Goal: Complete application form

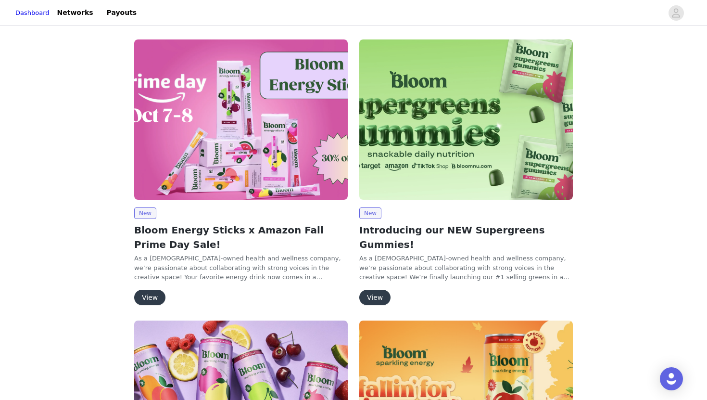
click at [147, 300] on button "View" at bounding box center [149, 297] width 31 height 15
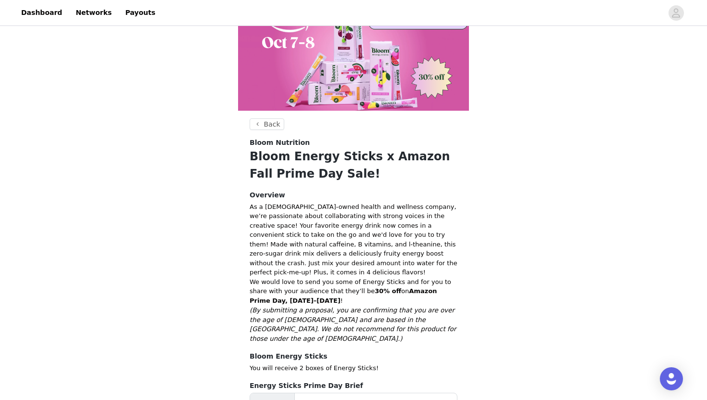
scroll to position [141, 0]
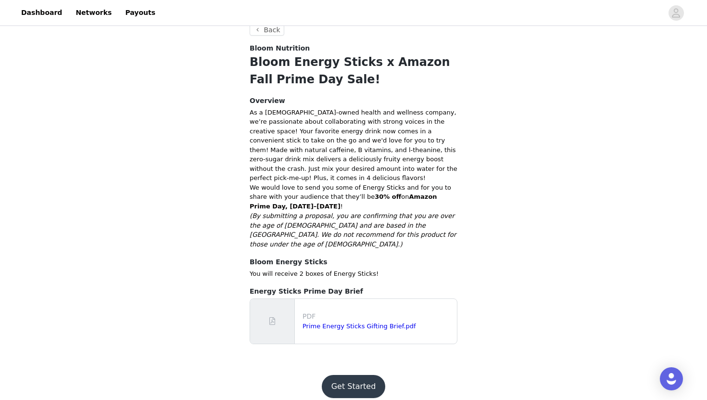
click at [346, 375] on button "Get Started" at bounding box center [354, 386] width 64 height 23
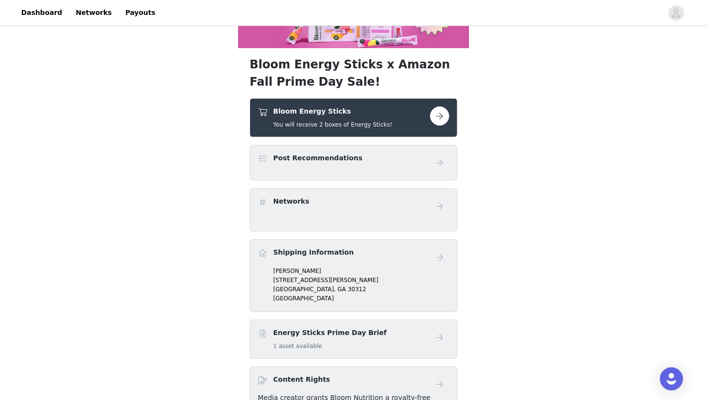
scroll to position [119, 0]
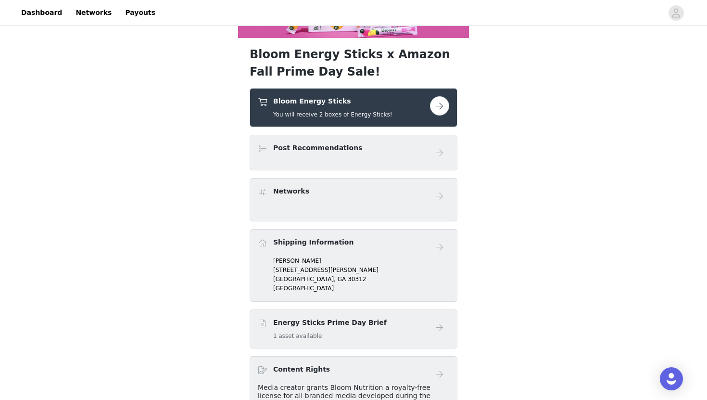
click at [434, 161] on link at bounding box center [439, 152] width 19 height 19
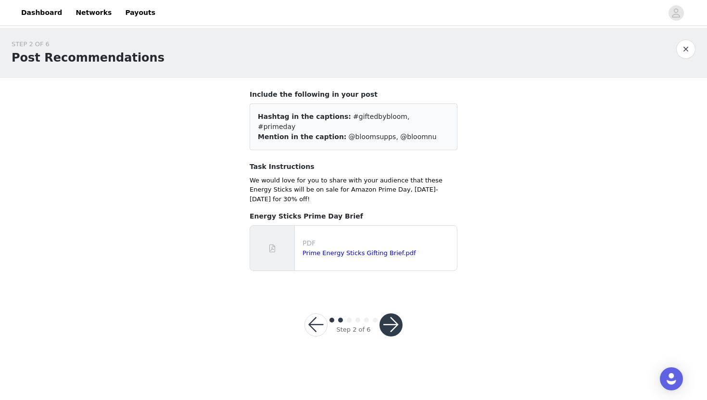
click at [385, 313] on button "button" at bounding box center [391, 324] width 23 height 23
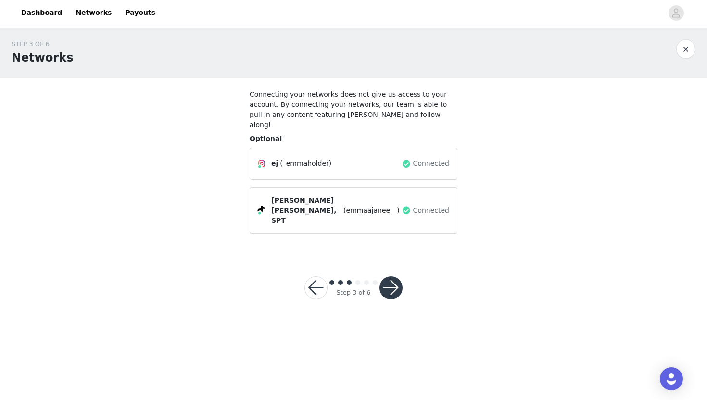
click at [393, 276] on button "button" at bounding box center [391, 287] width 23 height 23
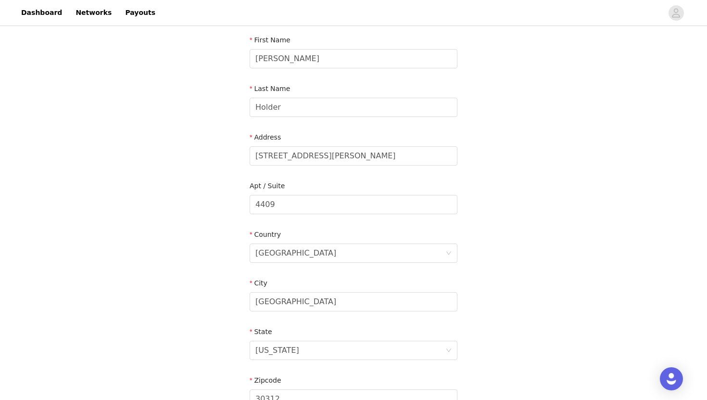
scroll to position [256, 0]
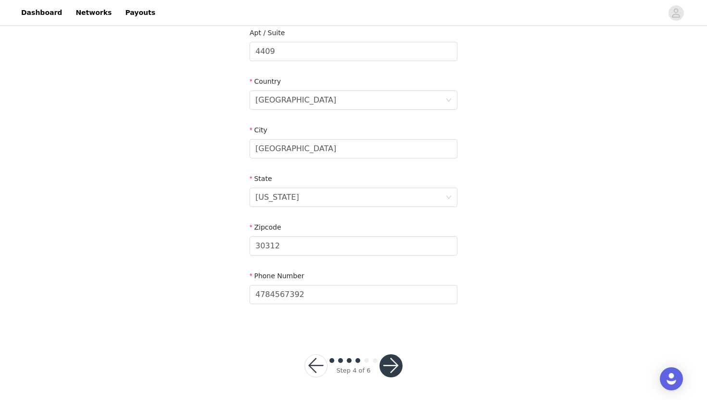
click at [395, 361] on button "button" at bounding box center [391, 365] width 23 height 23
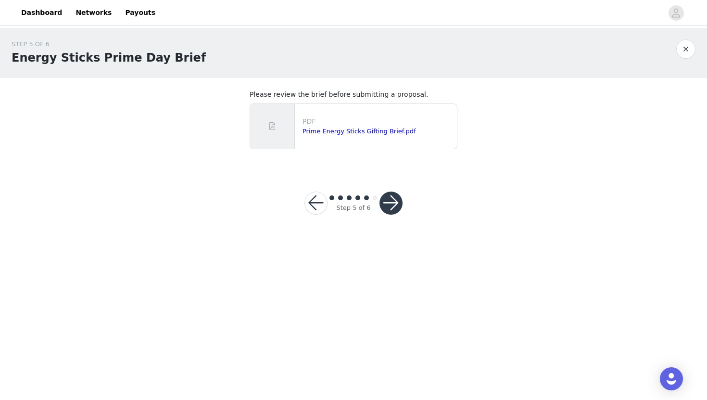
click at [390, 206] on button "button" at bounding box center [391, 203] width 23 height 23
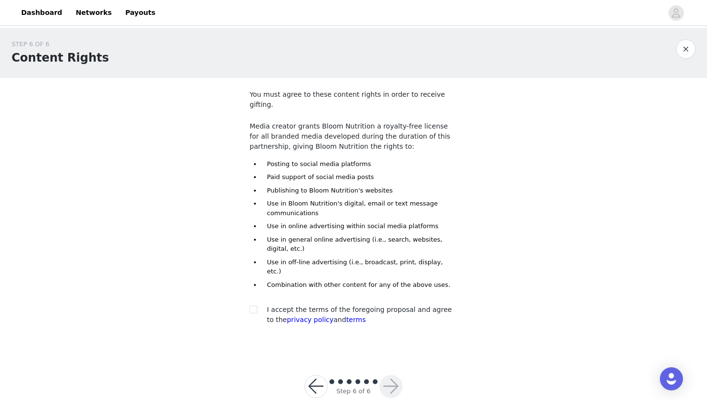
scroll to position [1, 0]
click at [259, 303] on div at bounding box center [256, 308] width 13 height 10
click at [251, 304] on input "checkbox" at bounding box center [253, 307] width 7 height 7
checkbox input "true"
click at [403, 364] on div "Step 6 of 6" at bounding box center [353, 385] width 121 height 46
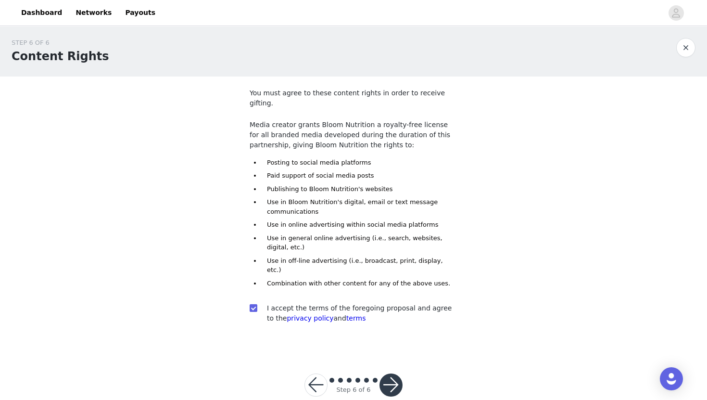
click at [392, 373] on button "button" at bounding box center [391, 384] width 23 height 23
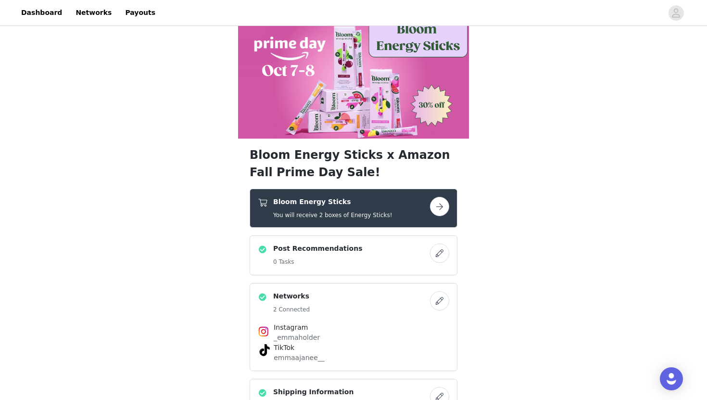
scroll to position [20, 0]
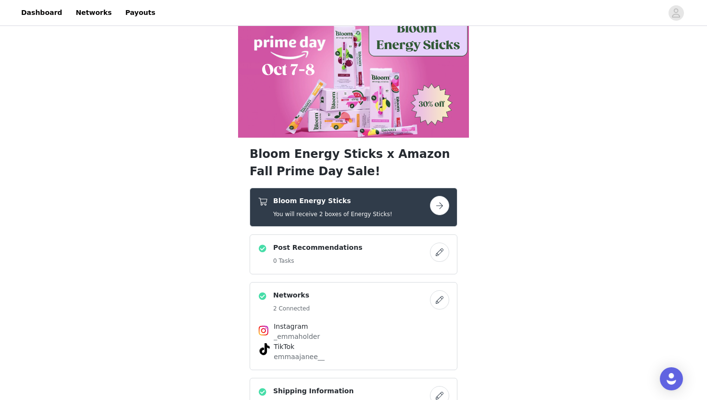
click at [437, 209] on button "button" at bounding box center [439, 205] width 19 height 19
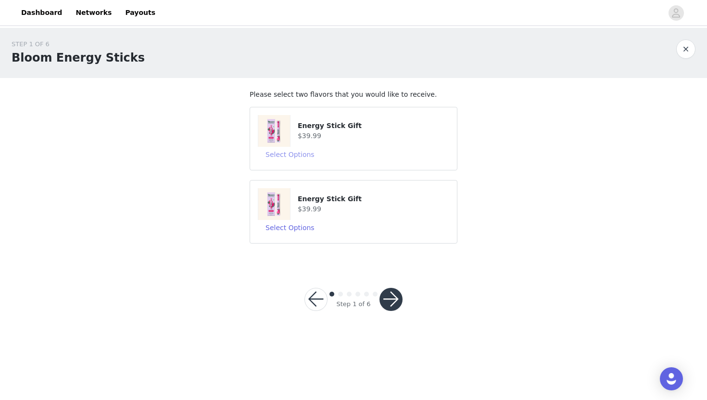
click at [301, 154] on button "Select Options" at bounding box center [290, 154] width 64 height 15
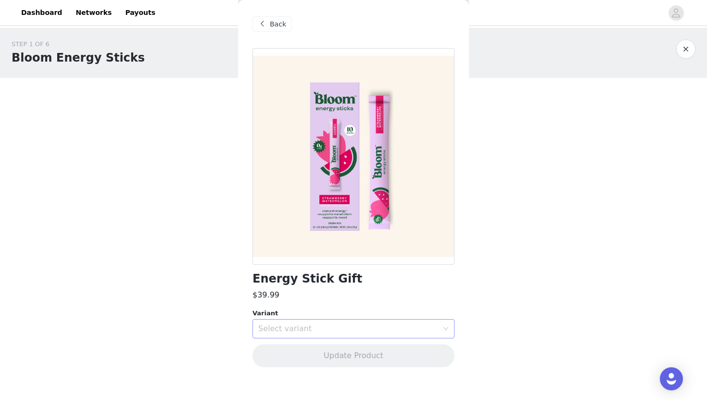
click at [401, 329] on div "Select variant" at bounding box center [348, 329] width 180 height 10
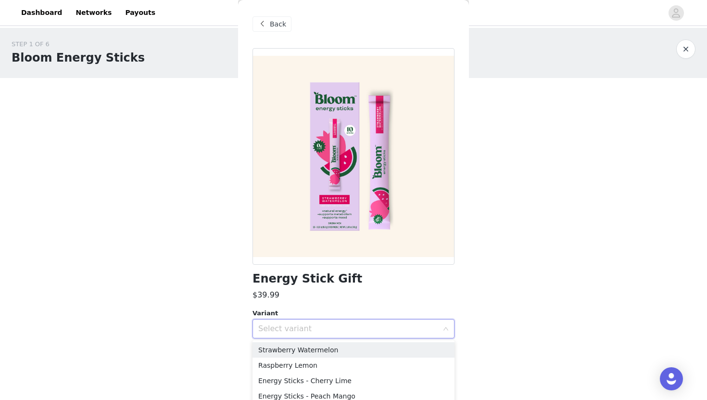
scroll to position [6, 0]
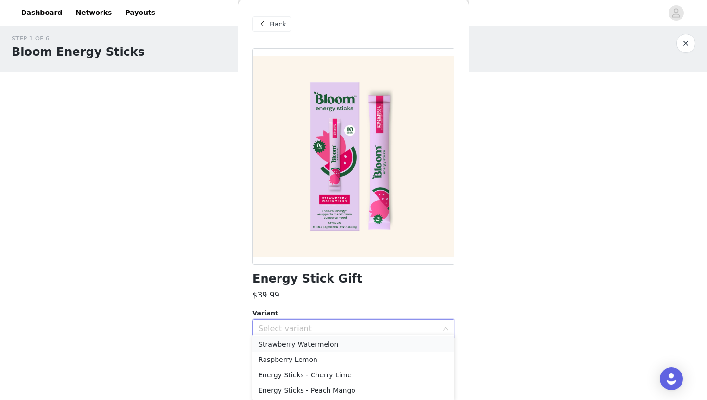
click at [366, 348] on li "Strawberry Watermelon" at bounding box center [354, 343] width 202 height 15
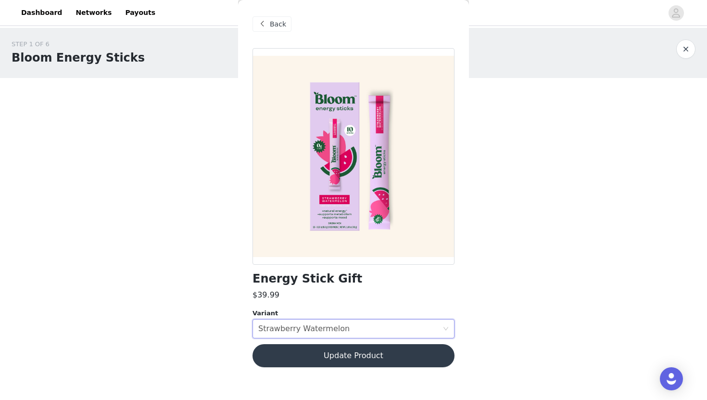
scroll to position [0, 0]
click at [376, 358] on button "Update Product" at bounding box center [354, 355] width 202 height 23
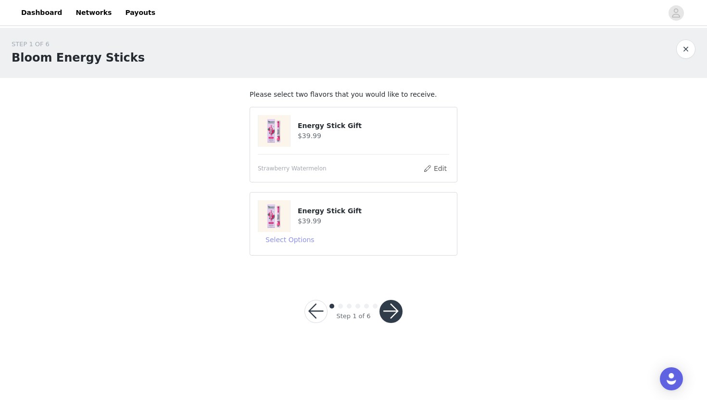
click at [301, 235] on button "Select Options" at bounding box center [290, 239] width 64 height 15
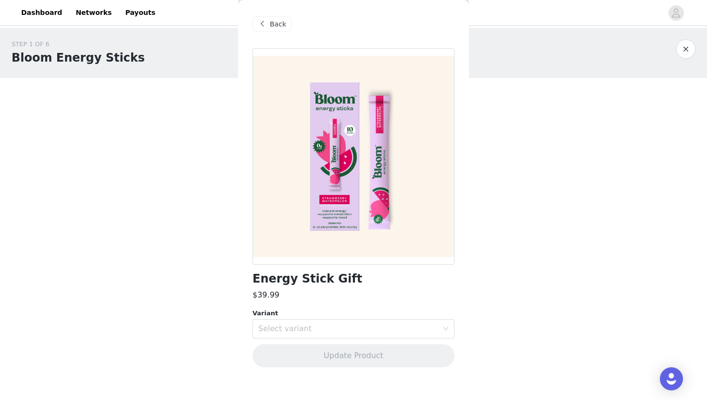
click at [353, 313] on div "Variant" at bounding box center [354, 313] width 202 height 10
click at [352, 326] on div "Select variant" at bounding box center [348, 329] width 180 height 10
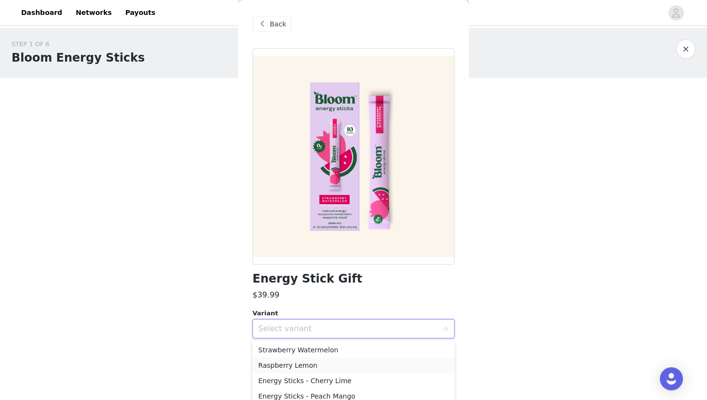
scroll to position [6, 0]
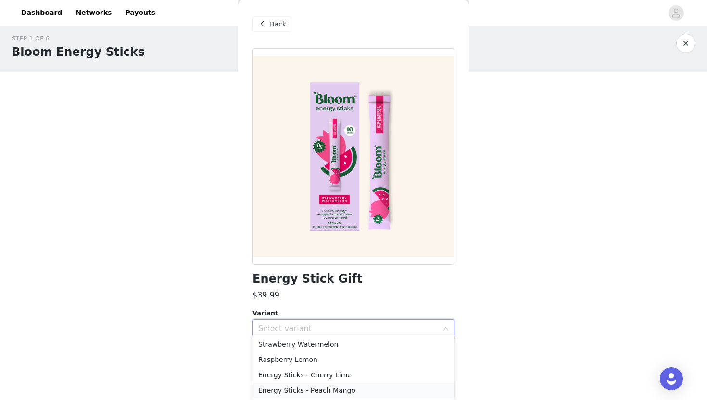
click at [350, 388] on li "Energy Sticks - Peach Mango" at bounding box center [354, 390] width 202 height 15
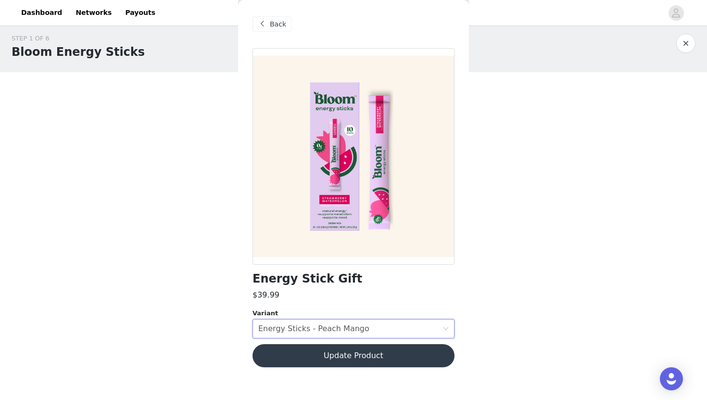
scroll to position [0, 0]
click at [359, 357] on button "Update Product" at bounding box center [354, 355] width 202 height 23
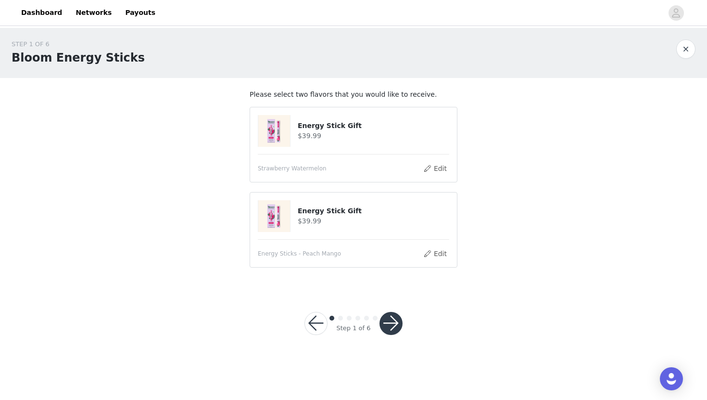
click at [389, 324] on button "button" at bounding box center [391, 323] width 23 height 23
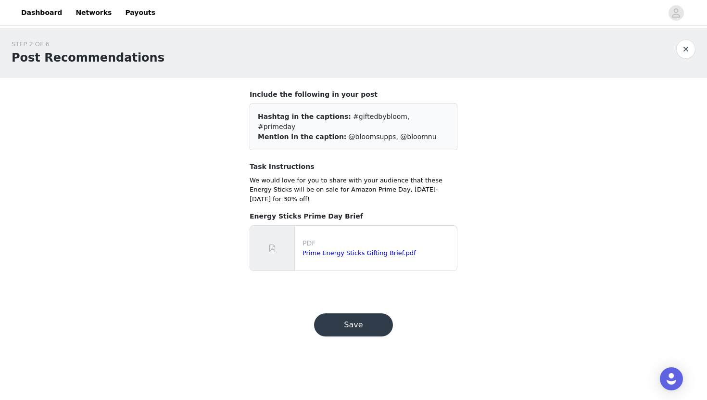
click at [361, 313] on button "Save" at bounding box center [353, 324] width 79 height 23
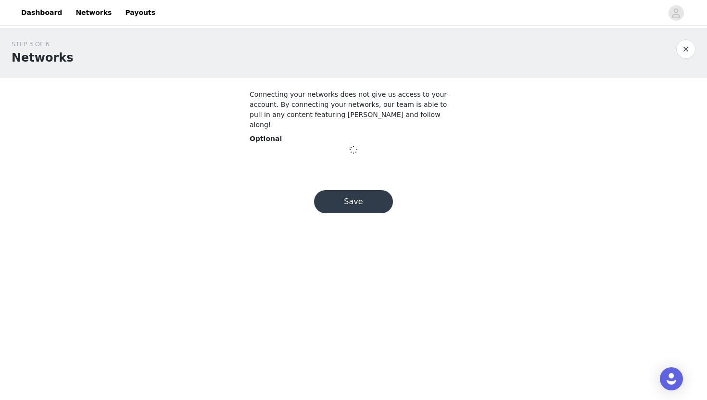
click at [366, 193] on button "Save" at bounding box center [353, 201] width 79 height 23
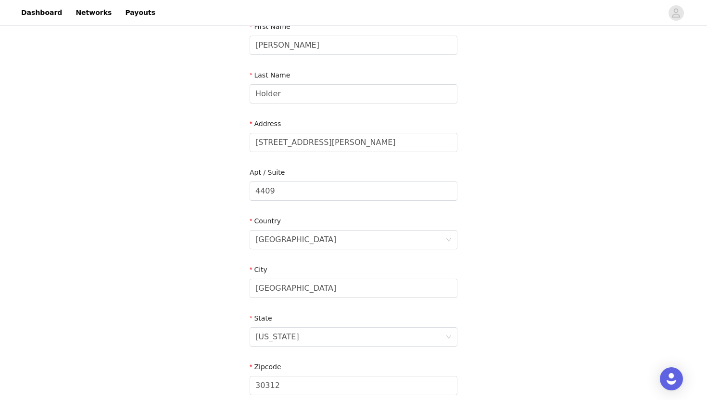
scroll to position [256, 0]
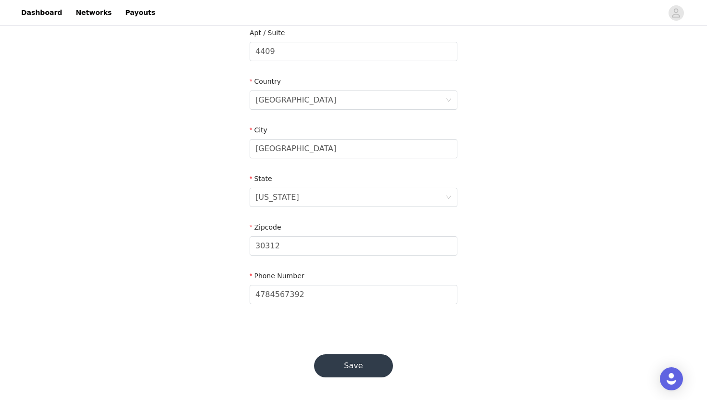
click at [351, 367] on button "Save" at bounding box center [353, 365] width 79 height 23
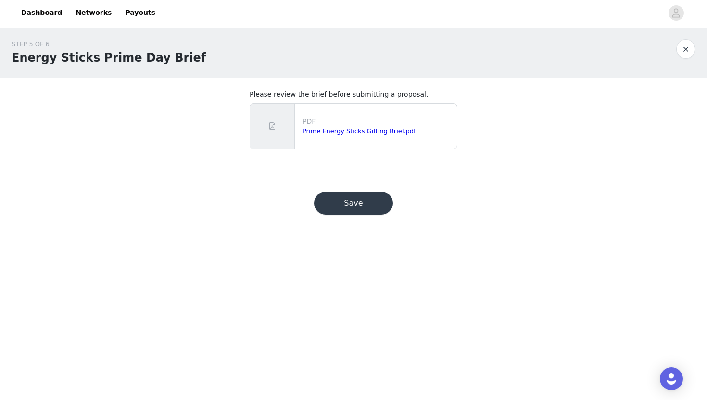
click at [360, 207] on button "Save" at bounding box center [353, 203] width 79 height 23
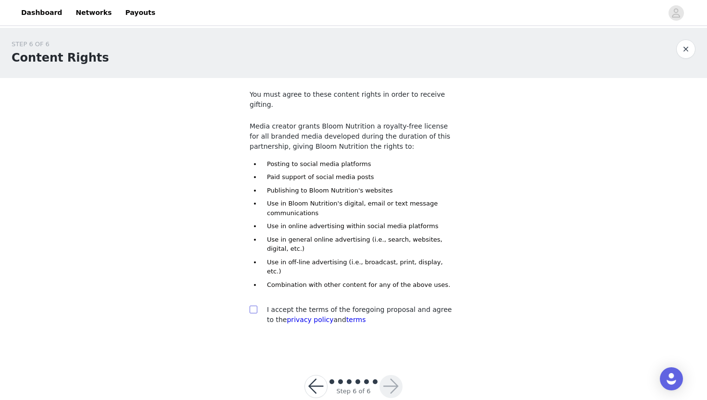
click at [255, 306] on input "checkbox" at bounding box center [253, 309] width 7 height 7
checkbox input "true"
click at [400, 375] on button "button" at bounding box center [391, 386] width 23 height 23
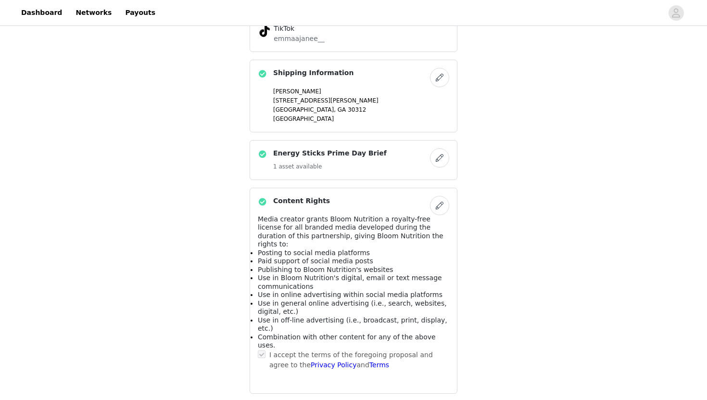
scroll to position [465, 0]
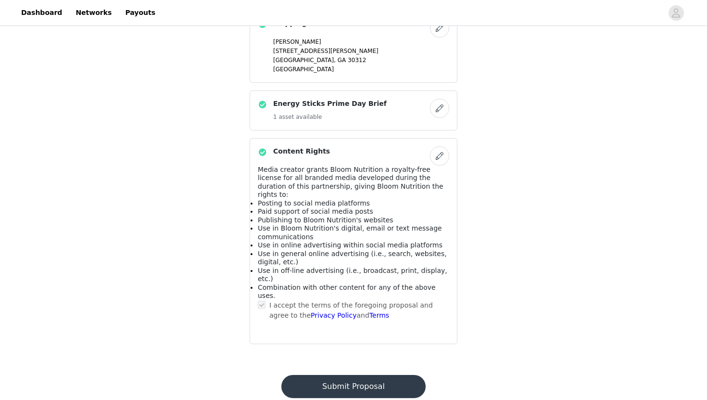
click at [347, 375] on button "Submit Proposal" at bounding box center [354, 386] width 144 height 23
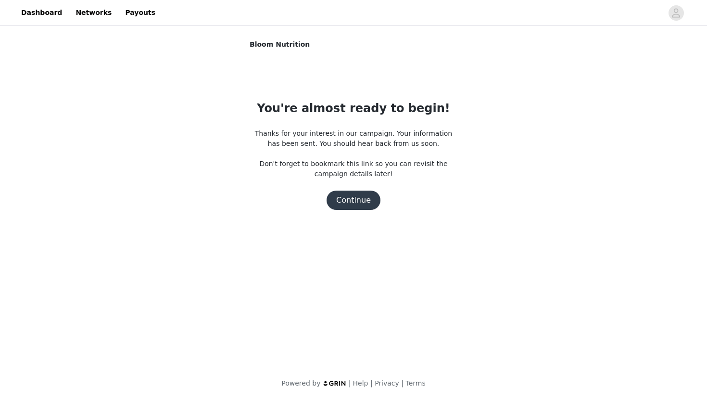
scroll to position [0, 0]
click at [363, 200] on button "Continue" at bounding box center [354, 200] width 54 height 19
